Goal: Find specific page/section: Find specific page/section

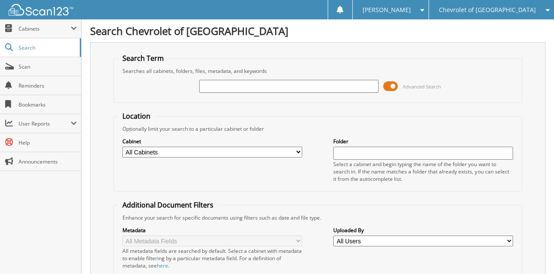
click at [222, 89] on input "text" at bounding box center [289, 86] width 180 height 13
type input "287914"
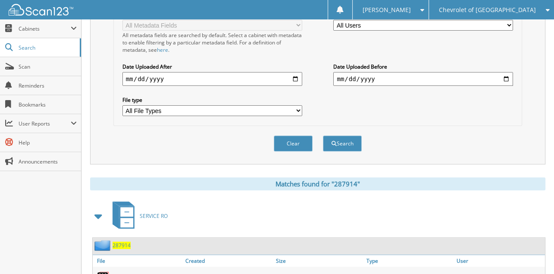
scroll to position [388, 0]
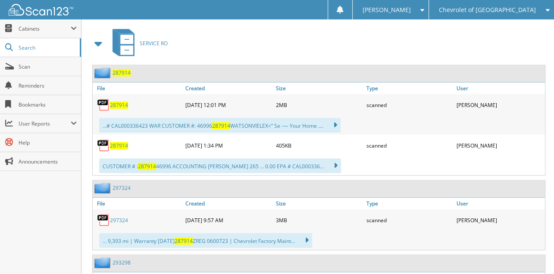
click at [119, 101] on span "287914" at bounding box center [119, 104] width 18 height 7
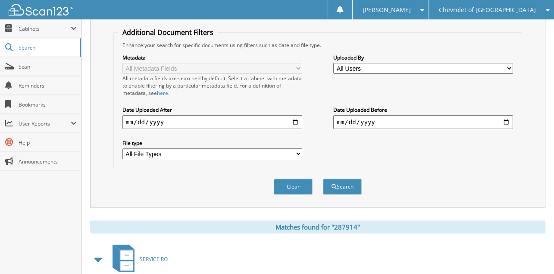
scroll to position [0, 0]
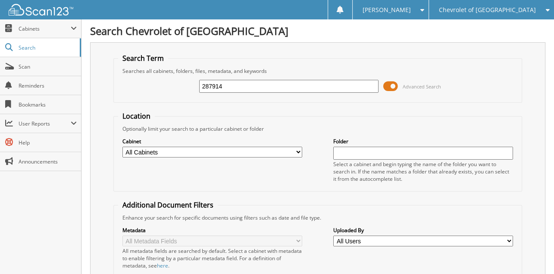
drag, startPoint x: 281, startPoint y: 84, endPoint x: 163, endPoint y: 82, distance: 117.6
click at [163, 82] on div "287914 Advanced Search" at bounding box center [317, 86] width 399 height 23
click at [231, 87] on input "287914" at bounding box center [289, 86] width 180 height 13
type input "292301"
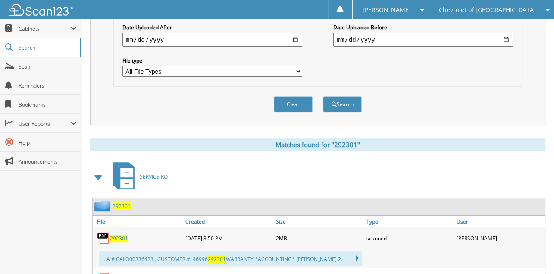
scroll to position [302, 0]
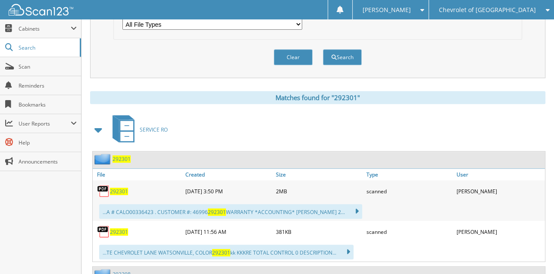
click at [120, 187] on span "292301" at bounding box center [119, 190] width 18 height 7
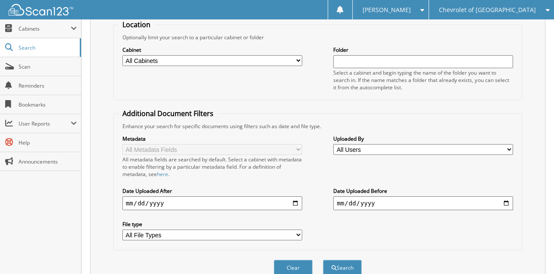
scroll to position [43, 0]
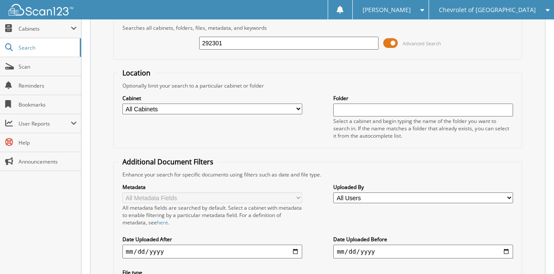
drag, startPoint x: 257, startPoint y: 42, endPoint x: 186, endPoint y: 37, distance: 71.2
click at [186, 37] on div "292301 Advanced Search" at bounding box center [317, 42] width 399 height 23
type input "293298"
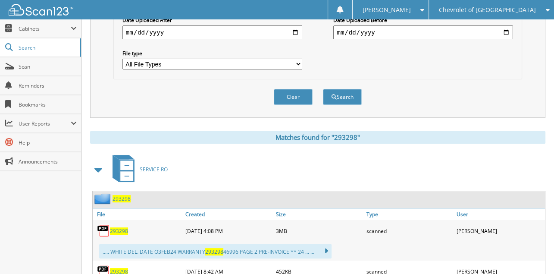
scroll to position [345, 0]
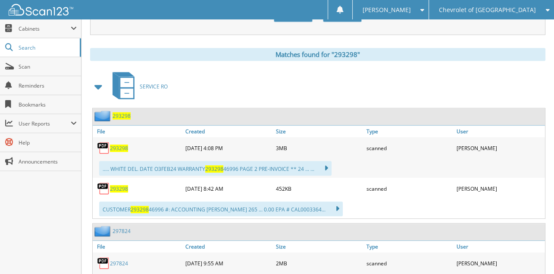
click at [116, 144] on span "293298" at bounding box center [119, 147] width 18 height 7
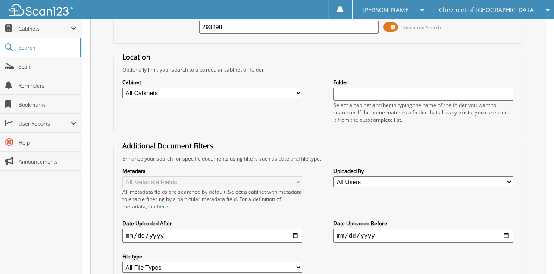
scroll to position [0, 0]
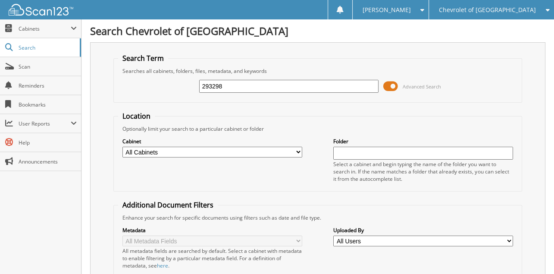
drag, startPoint x: 308, startPoint y: 86, endPoint x: 197, endPoint y: 84, distance: 111.6
click at [197, 84] on div "293298 Advanced Search" at bounding box center [317, 86] width 399 height 23
type input "297324"
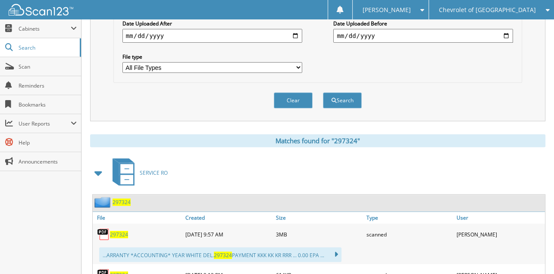
click at [119, 230] on span "297324" at bounding box center [119, 233] width 18 height 7
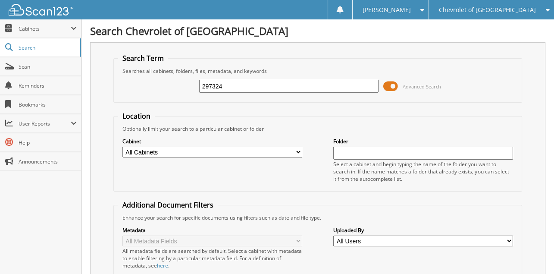
click at [271, 80] on input "297324" at bounding box center [289, 86] width 180 height 13
type input "297824"
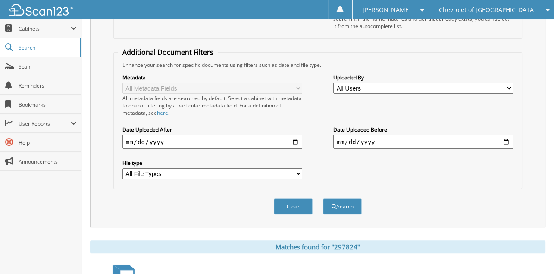
scroll to position [258, 0]
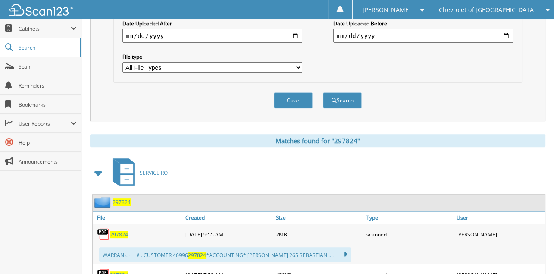
click at [122, 230] on span "297824" at bounding box center [119, 233] width 18 height 7
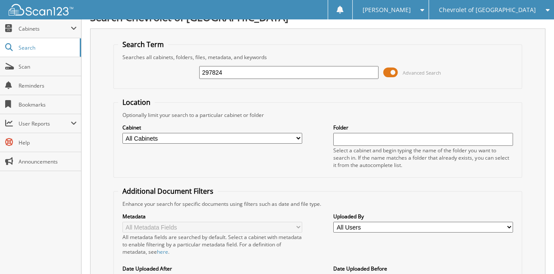
scroll to position [0, 0]
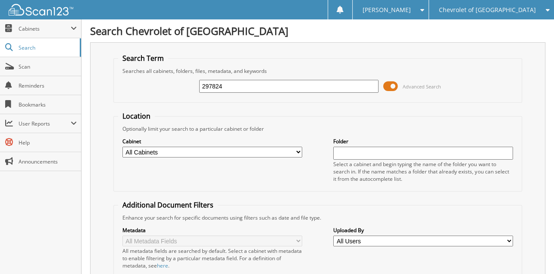
drag, startPoint x: 235, startPoint y: 85, endPoint x: 143, endPoint y: 81, distance: 91.8
click at [143, 81] on div "297824 Advanced Search" at bounding box center [317, 86] width 399 height 23
type input "276287"
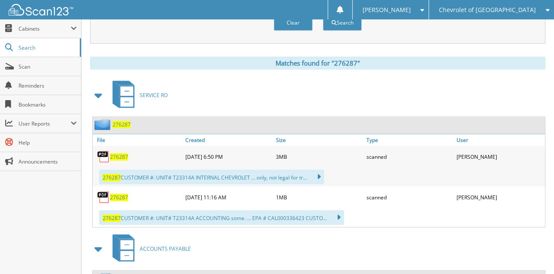
scroll to position [388, 0]
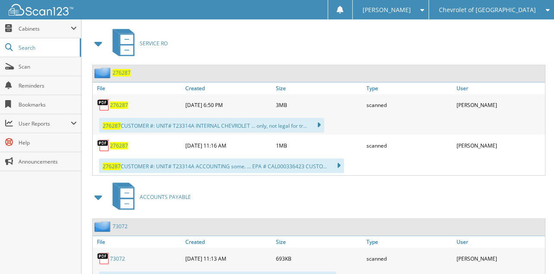
click at [128, 101] on span "276287" at bounding box center [119, 104] width 18 height 7
